Goal: Transaction & Acquisition: Purchase product/service

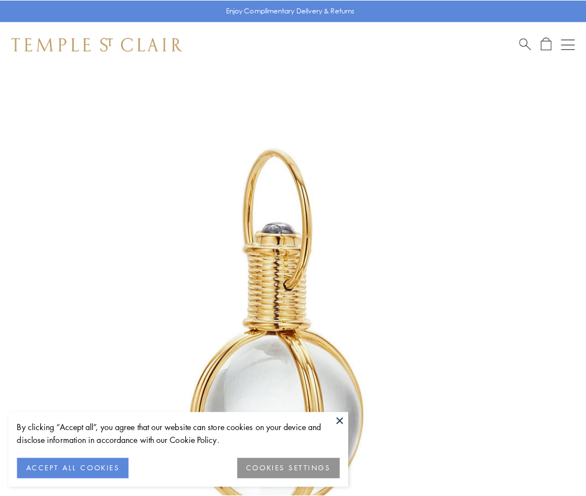
scroll to position [291, 0]
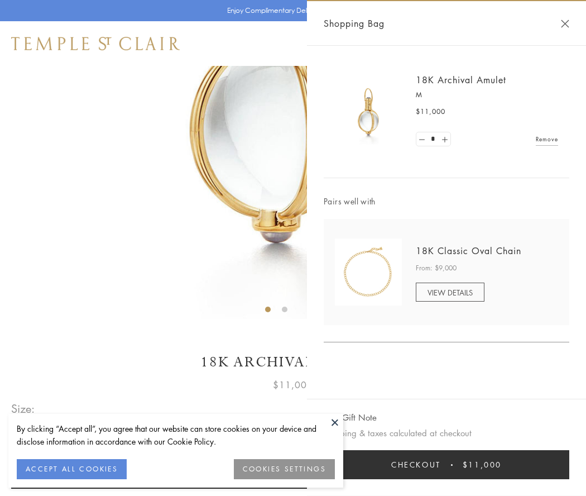
click at [447, 464] on button "Checkout $11,000" at bounding box center [447, 464] width 246 height 29
